Goal: Transaction & Acquisition: Purchase product/service

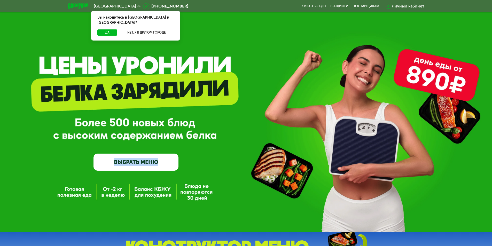
drag, startPoint x: 98, startPoint y: 91, endPoint x: 186, endPoint y: 96, distance: 87.9
click at [186, 96] on div "GrowFood — доставка правильного питания ВЫБРАТЬ МЕНЮ" at bounding box center [246, 124] width 492 height 92
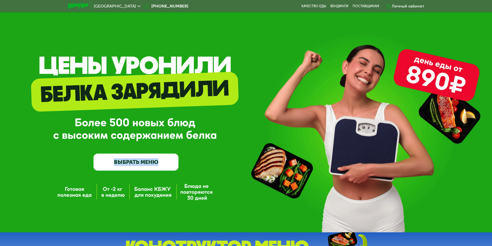
click at [186, 96] on div "GrowFood — доставка правильного питания ВЫБРАТЬ МЕНЮ" at bounding box center [246, 124] width 492 height 92
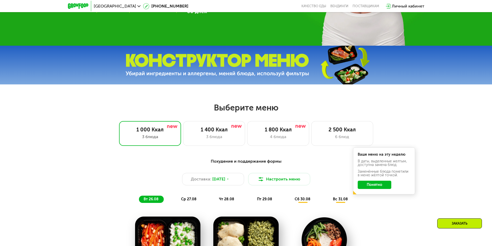
scroll to position [181, 0]
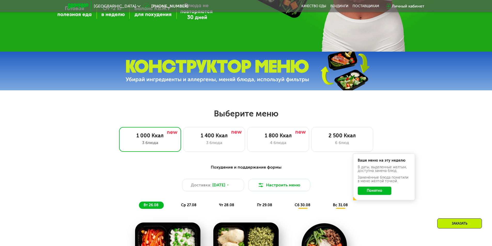
drag, startPoint x: 108, startPoint y: 70, endPoint x: 302, endPoint y: 98, distance: 195.5
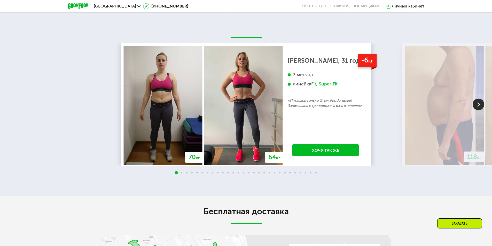
scroll to position [957, 0]
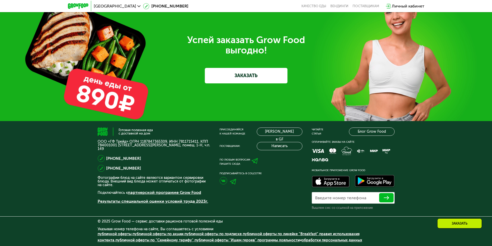
drag, startPoint x: 57, startPoint y: 75, endPoint x: 65, endPoint y: 175, distance: 100.3
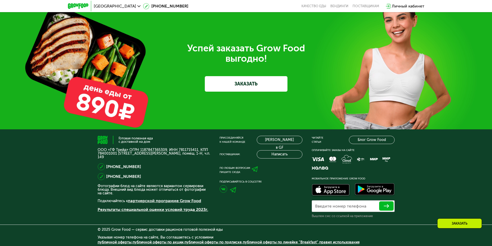
scroll to position [1562, 0]
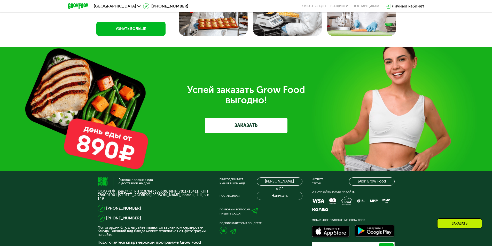
drag, startPoint x: 82, startPoint y: 147, endPoint x: 128, endPoint y: 158, distance: 47.0
click at [128, 158] on div "Успей заказать Grow Food выгодно! ЗАКАЗАТЬ" at bounding box center [246, 109] width 492 height 124
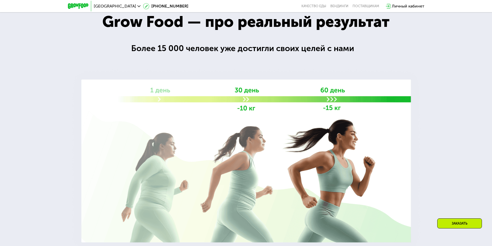
drag, startPoint x: 63, startPoint y: 94, endPoint x: 6, endPoint y: 48, distance: 72.5
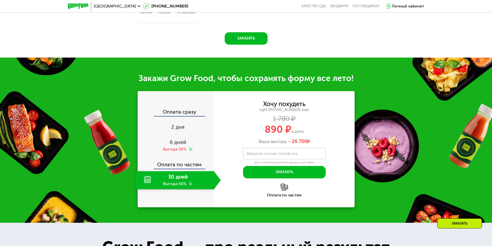
scroll to position [509, 0]
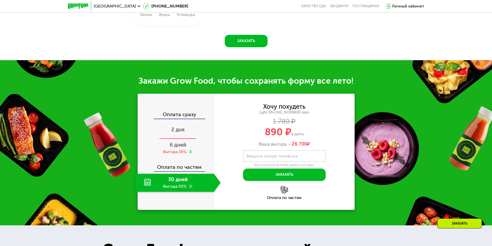
click at [178, 123] on div "2 дня" at bounding box center [178, 130] width 86 height 18
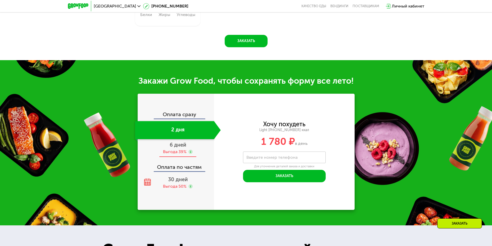
click at [183, 145] on span "6 дней" at bounding box center [178, 145] width 17 height 6
